Goal: Task Accomplishment & Management: Use online tool/utility

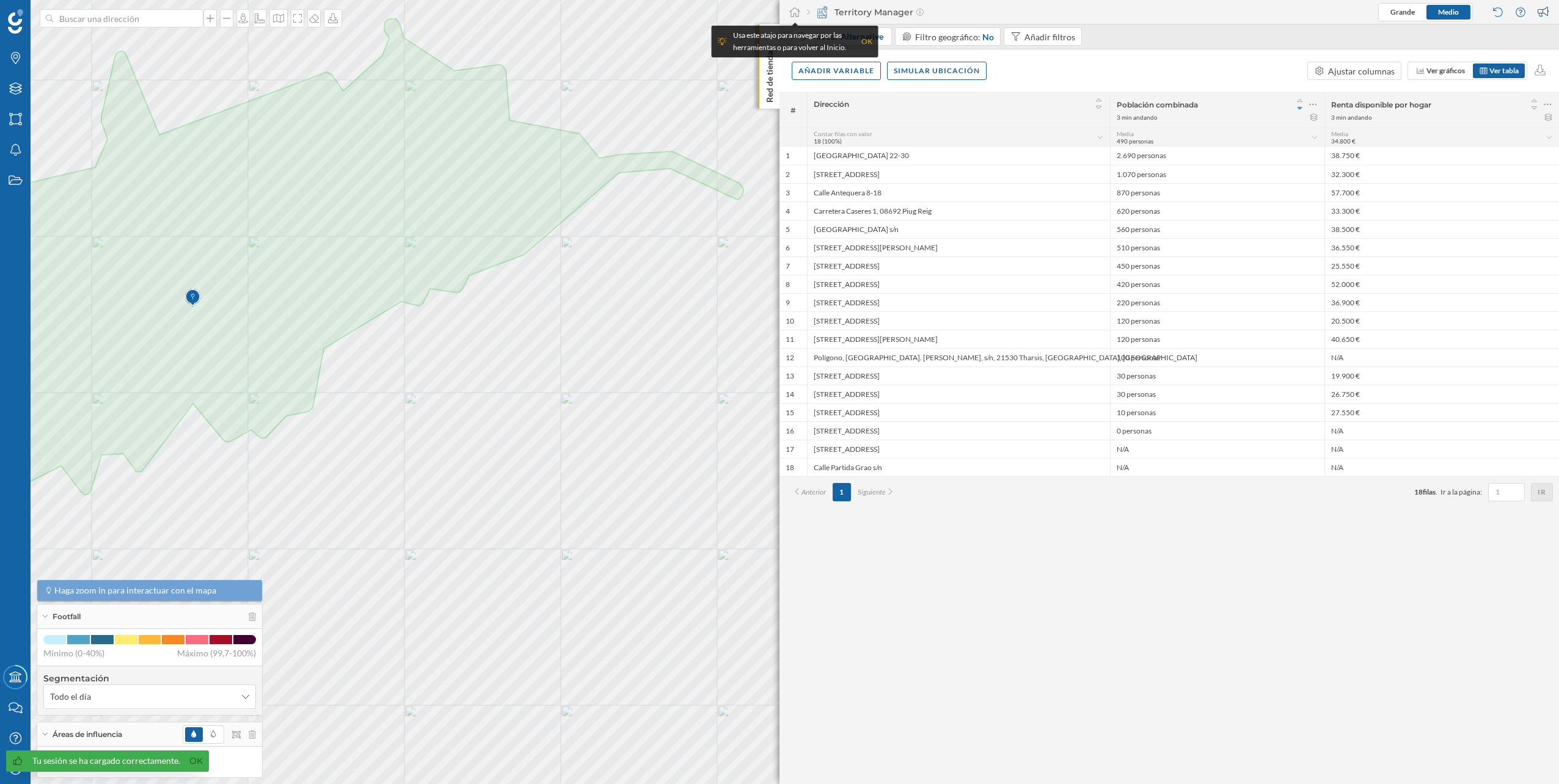
click at [250, 741] on div at bounding box center [220, 734] width 73 height 18
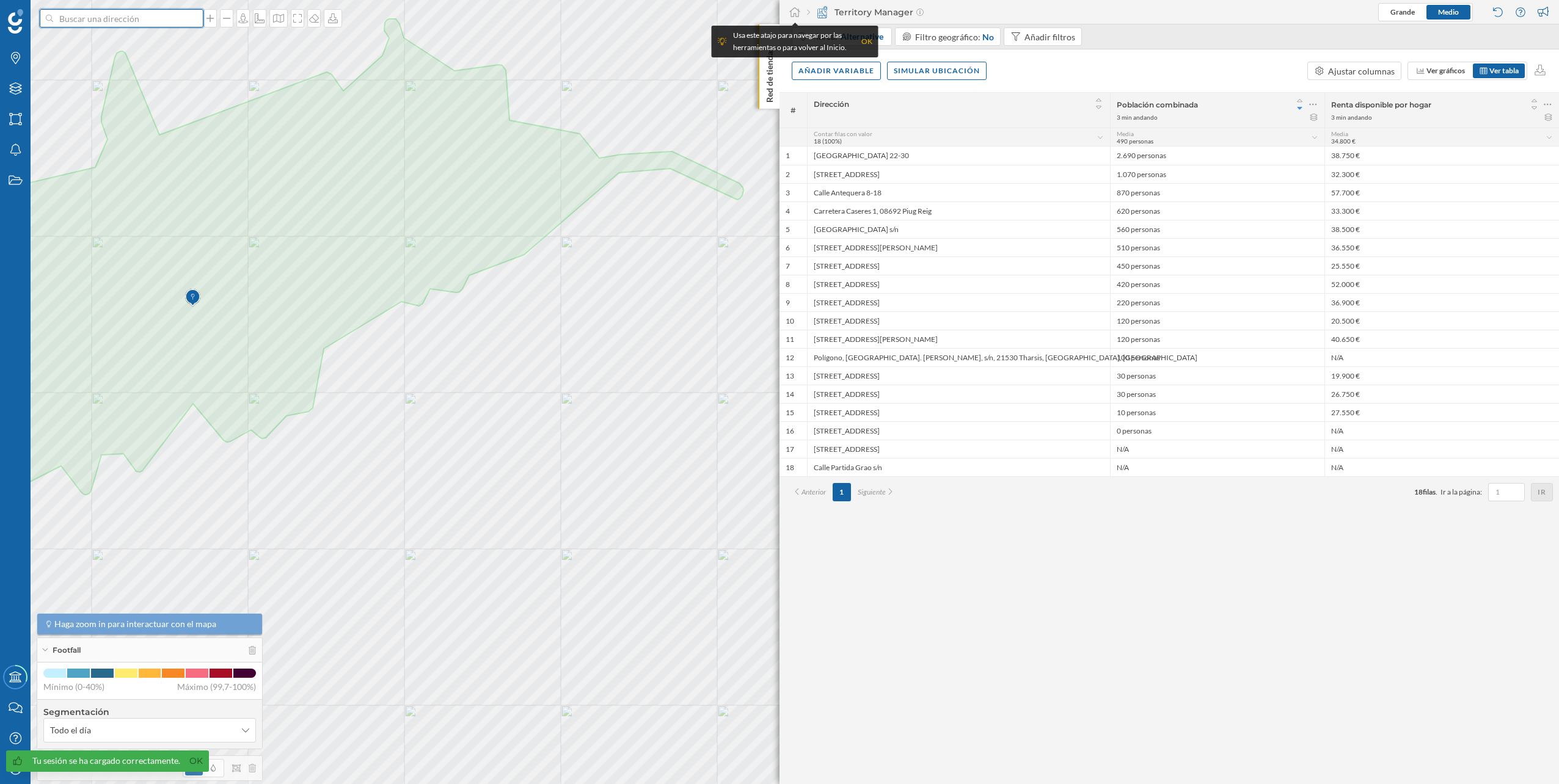
click at [162, 18] on input at bounding box center [121, 18] width 137 height 18
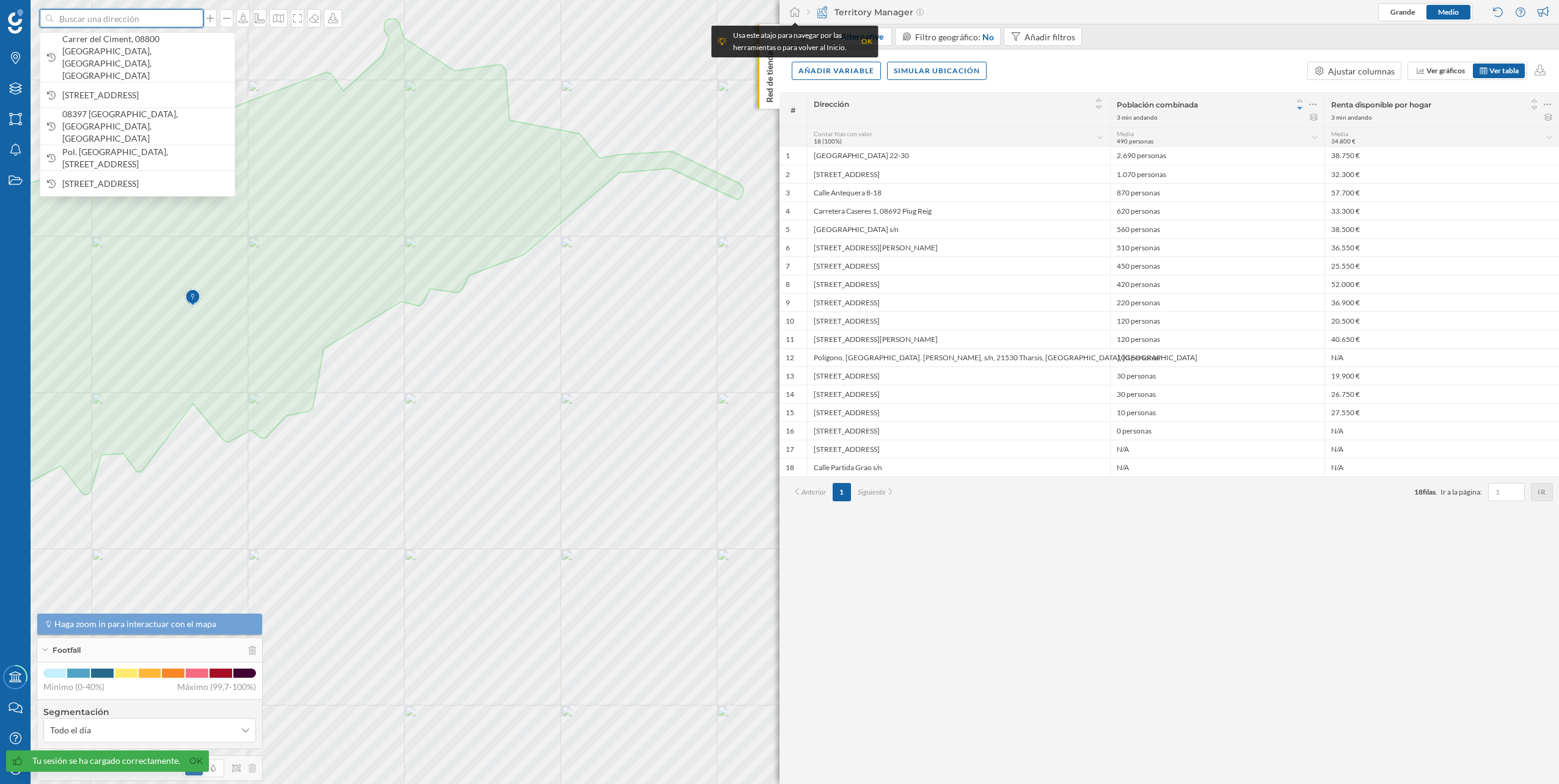
paste input "Autovia de Castelldefels, 5, C.C. Carrefour, 08820 [GEOGRAPHIC_DATA], [GEOGRAPH…"
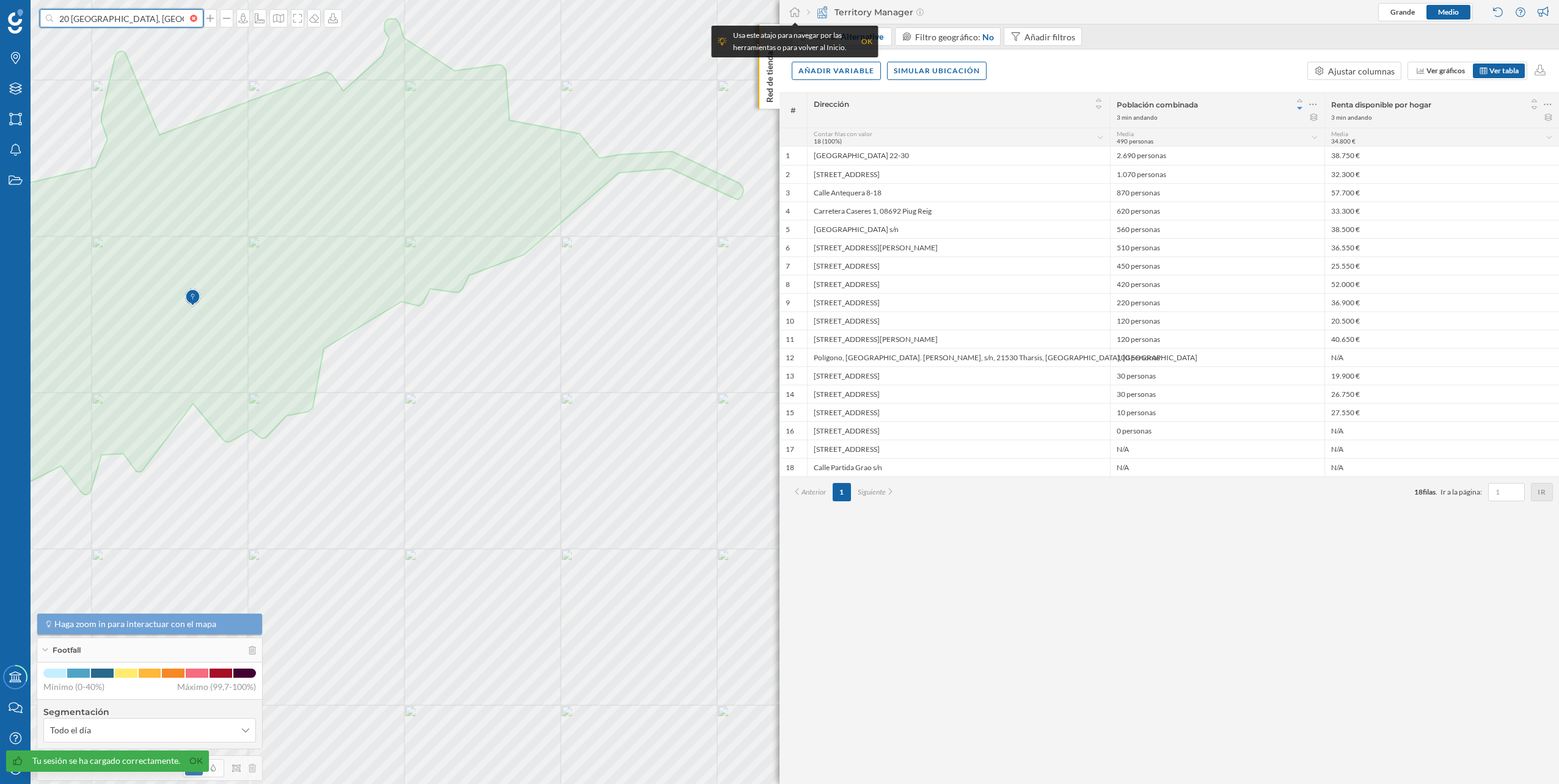
type input "Autovia de Castelldefels, 5, C.C. Carrefour, 08820 [GEOGRAPHIC_DATA], [GEOGRAPH…"
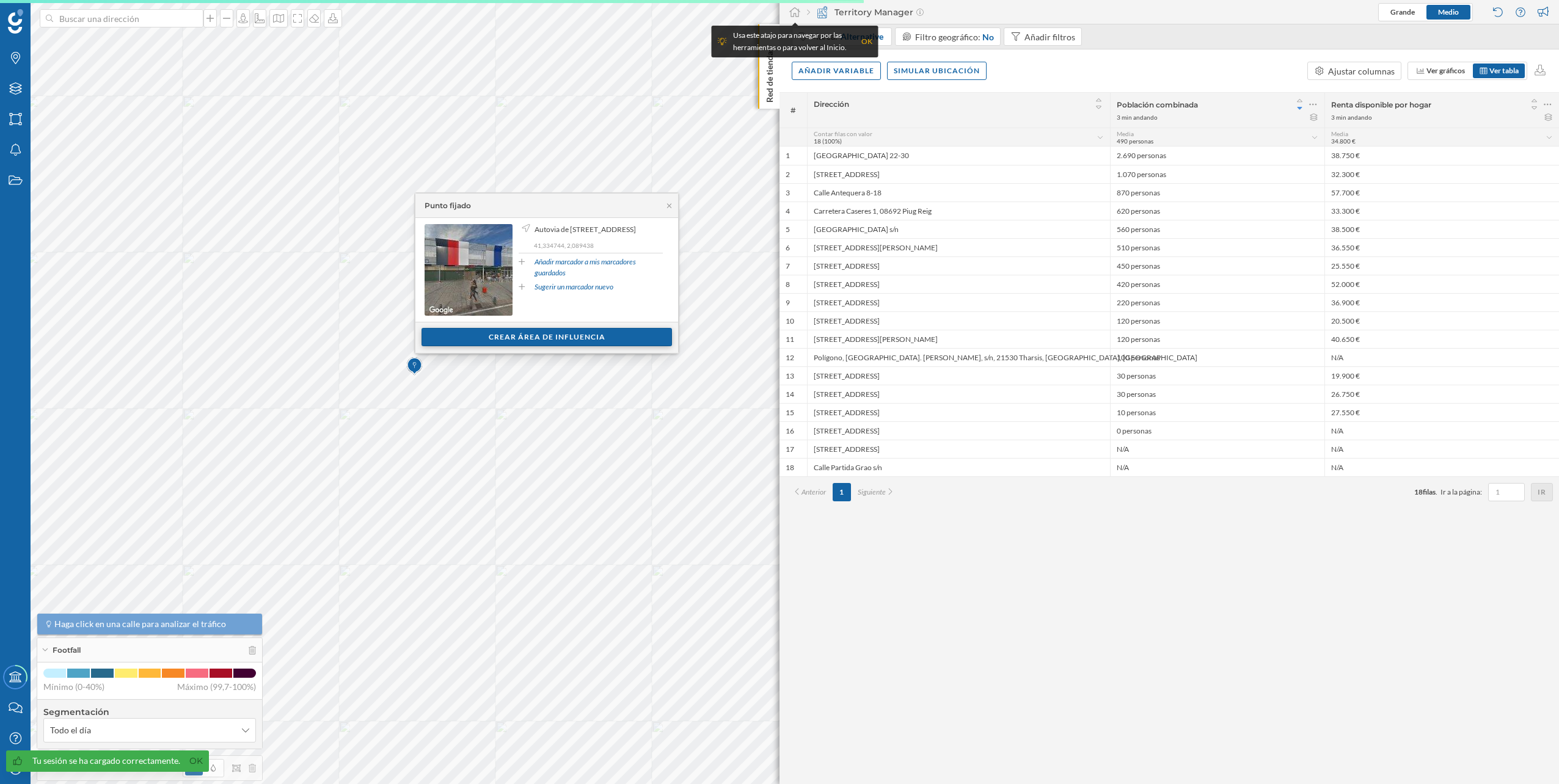
click at [497, 337] on div "Crear área de influencia" at bounding box center [546, 337] width 250 height 18
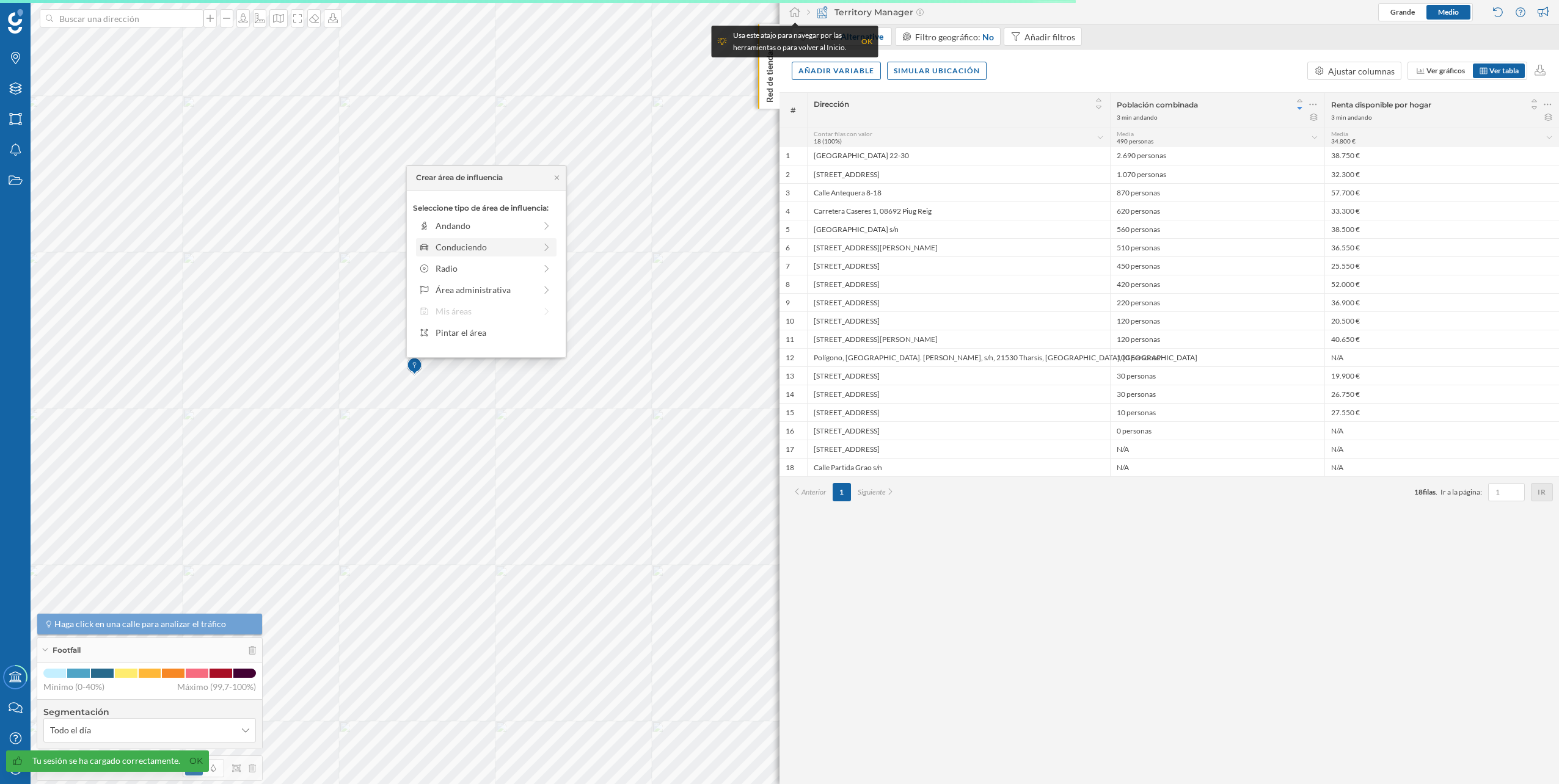
click at [495, 243] on div "Conduciendo" at bounding box center [485, 246] width 99 height 13
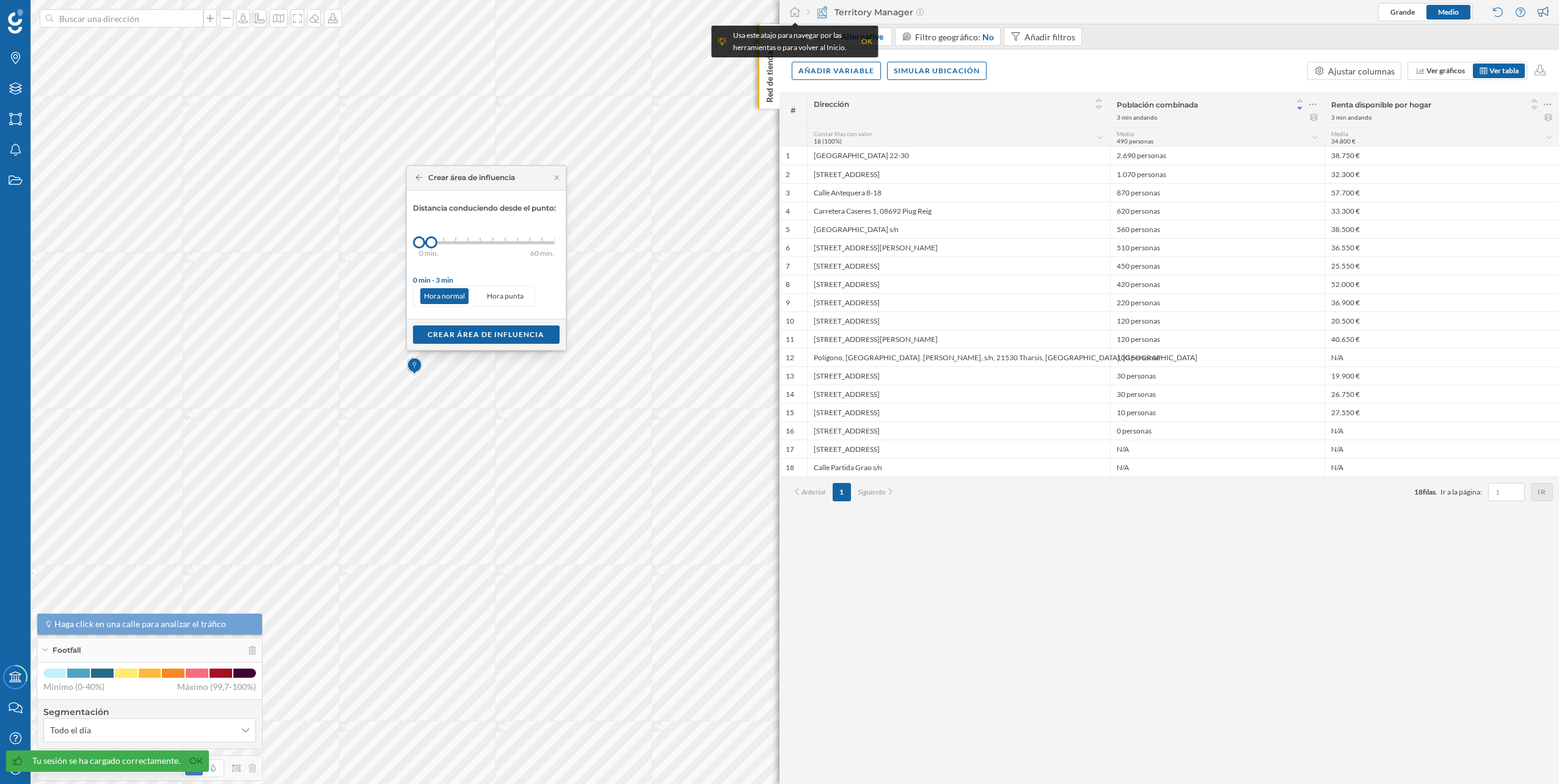
click at [446, 244] on div "0 min. 3 min. 5 min. 7 min. 10 min. 12 min. 15 min. 20 min. 30 min. 45 min. 50 …" at bounding box center [486, 242] width 135 height 15
click at [491, 337] on div "Crear área de influencia" at bounding box center [486, 334] width 147 height 18
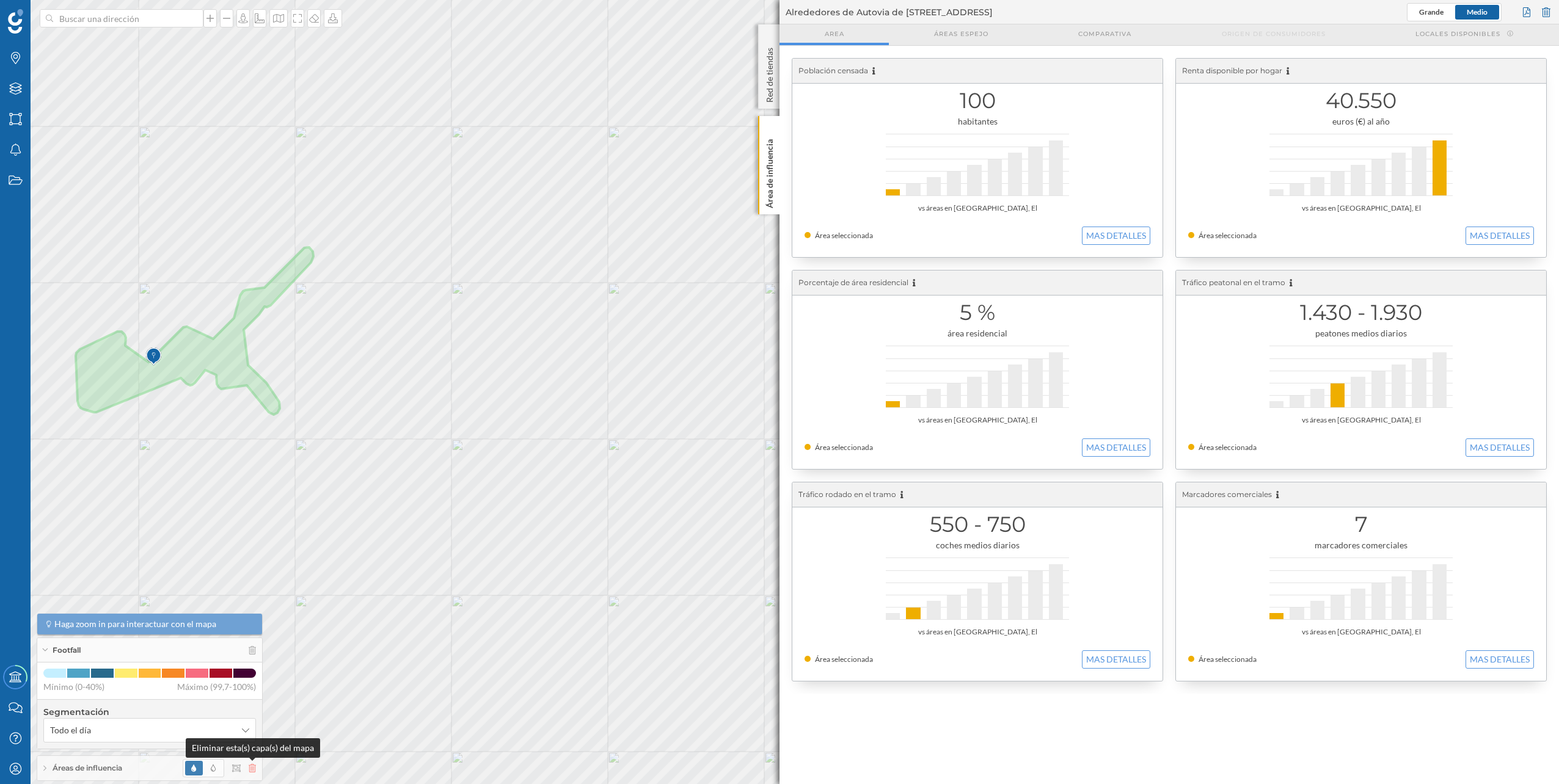
click at [253, 766] on icon at bounding box center [253, 767] width 8 height 8
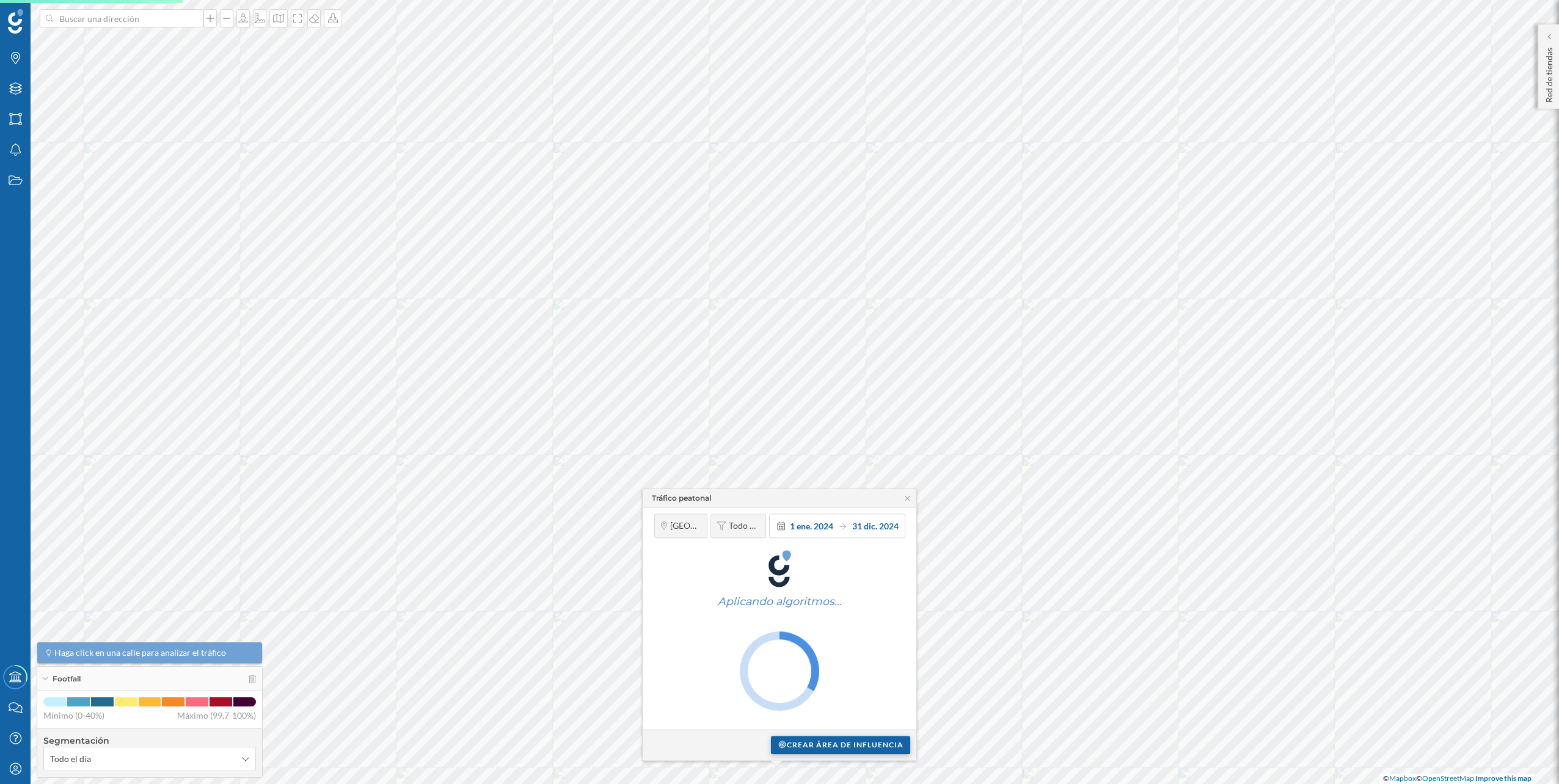
click at [880, 739] on div "Crear área de influencia" at bounding box center [840, 745] width 139 height 18
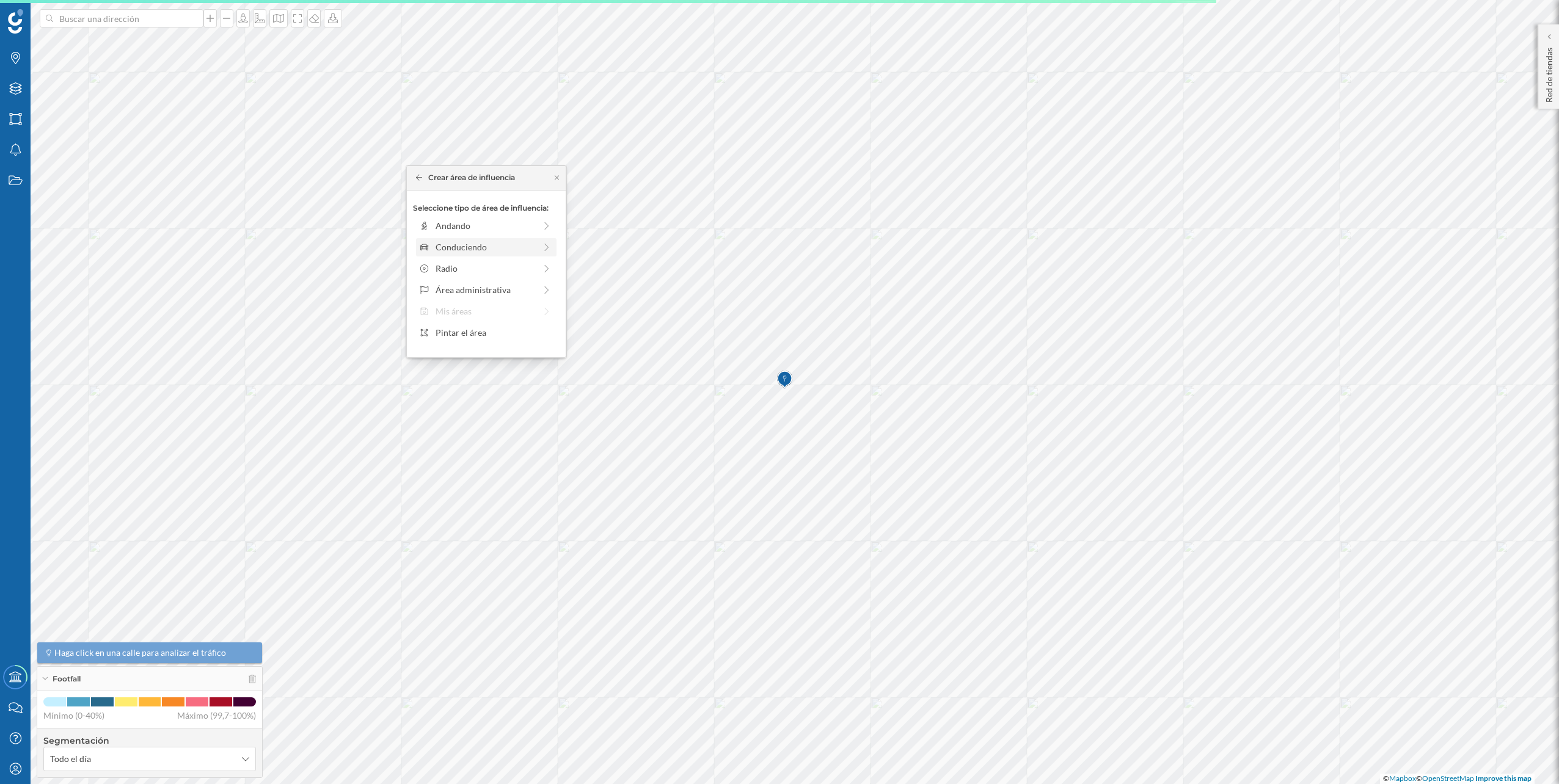
click at [499, 253] on div "Conduciendo" at bounding box center [485, 246] width 99 height 13
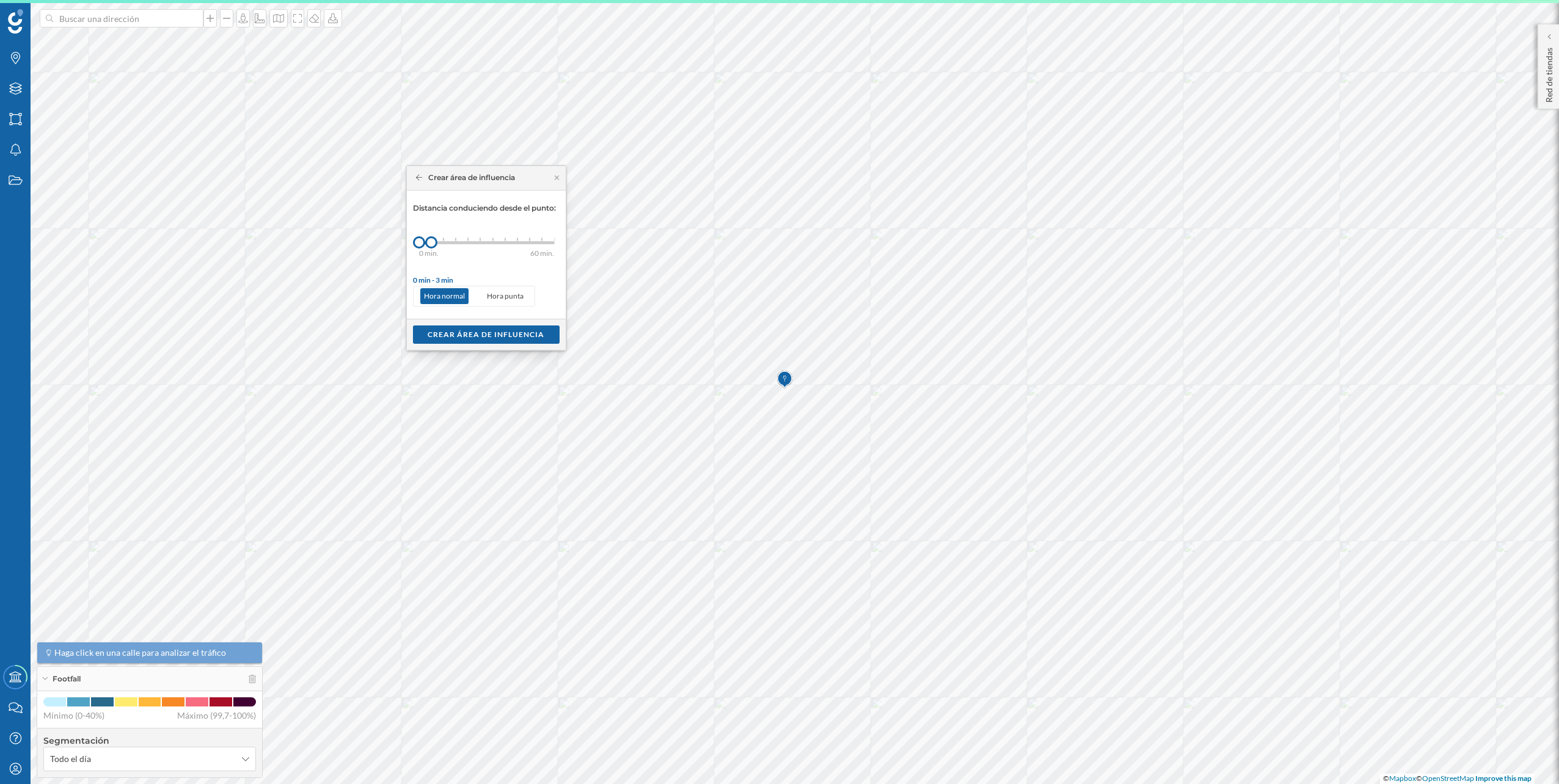
click at [456, 240] on div at bounding box center [456, 239] width 2 height 4
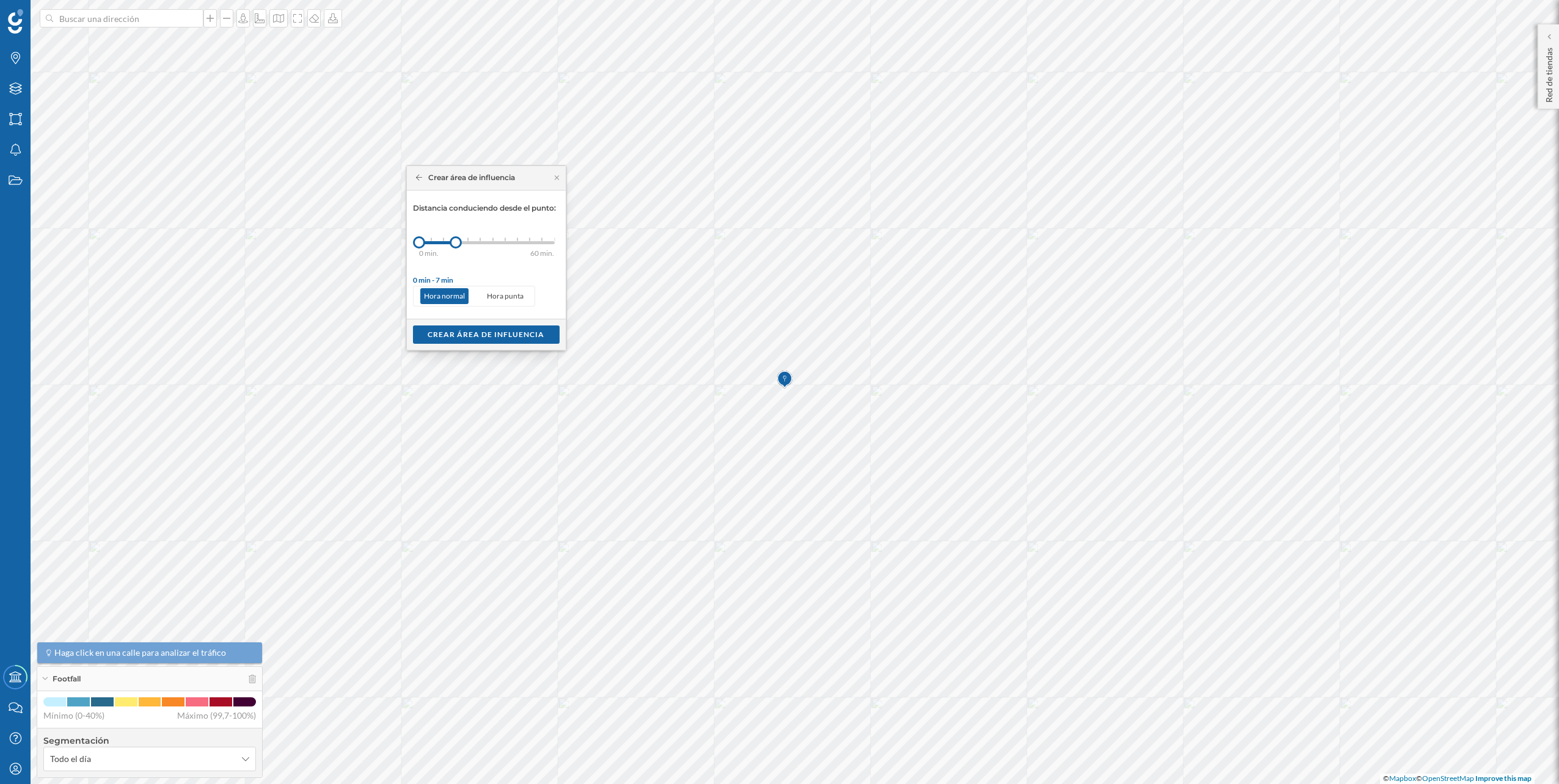
click at [445, 239] on div "0 min. 3 min. 5 min. 7 min. 10 min. 12 min. 15 min. 20 min. 30 min. 45 min. 50 …" at bounding box center [486, 242] width 135 height 15
click at [478, 343] on div "Crear área de influencia" at bounding box center [486, 334] width 129 height 18
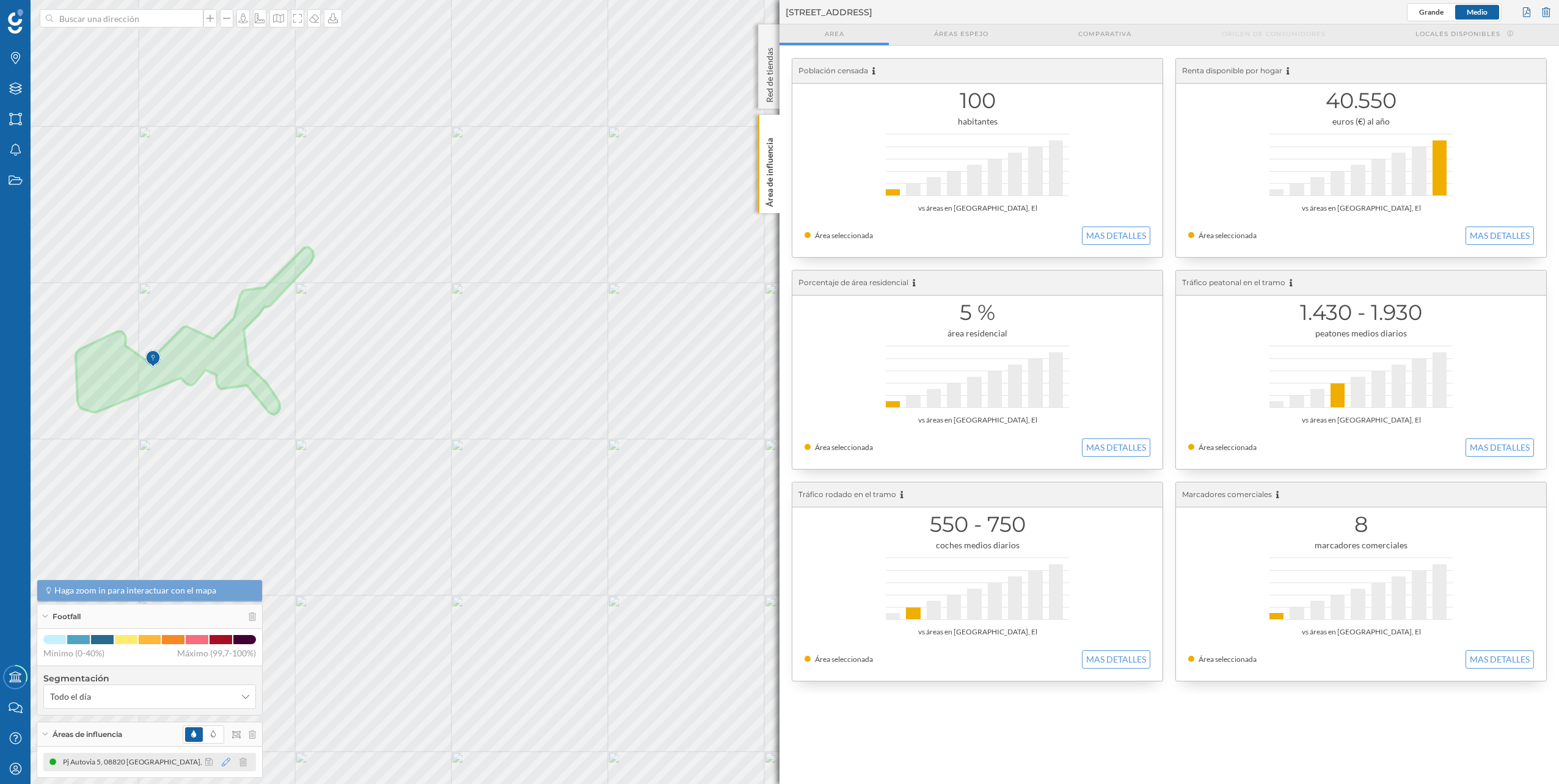
click at [227, 760] on icon at bounding box center [226, 761] width 8 height 8
click at [200, 708] on div at bounding box center [223, 710] width 101 height 11
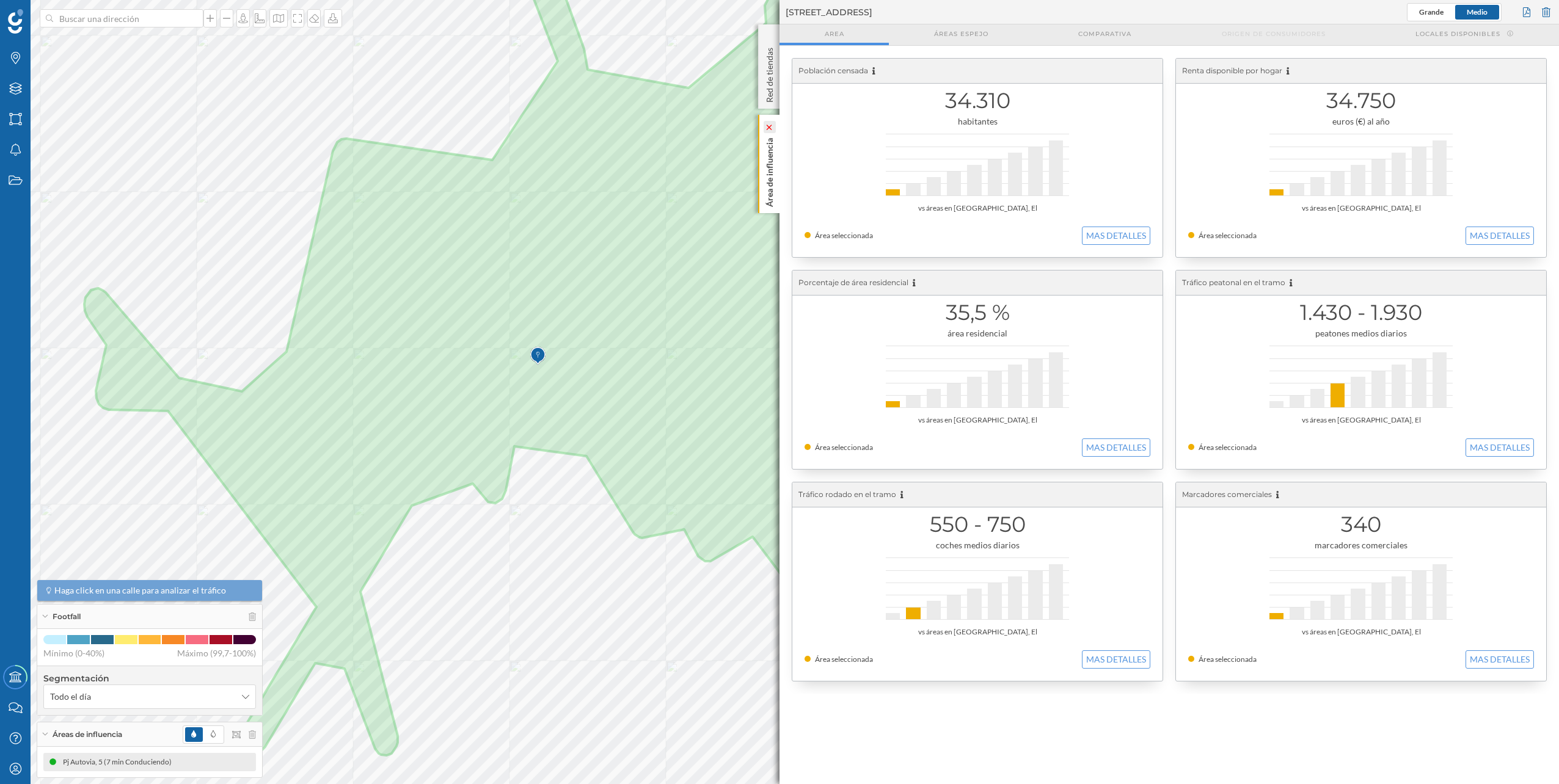
click at [768, 130] on icon at bounding box center [770, 127] width 12 height 12
